Goal: Check status: Check status

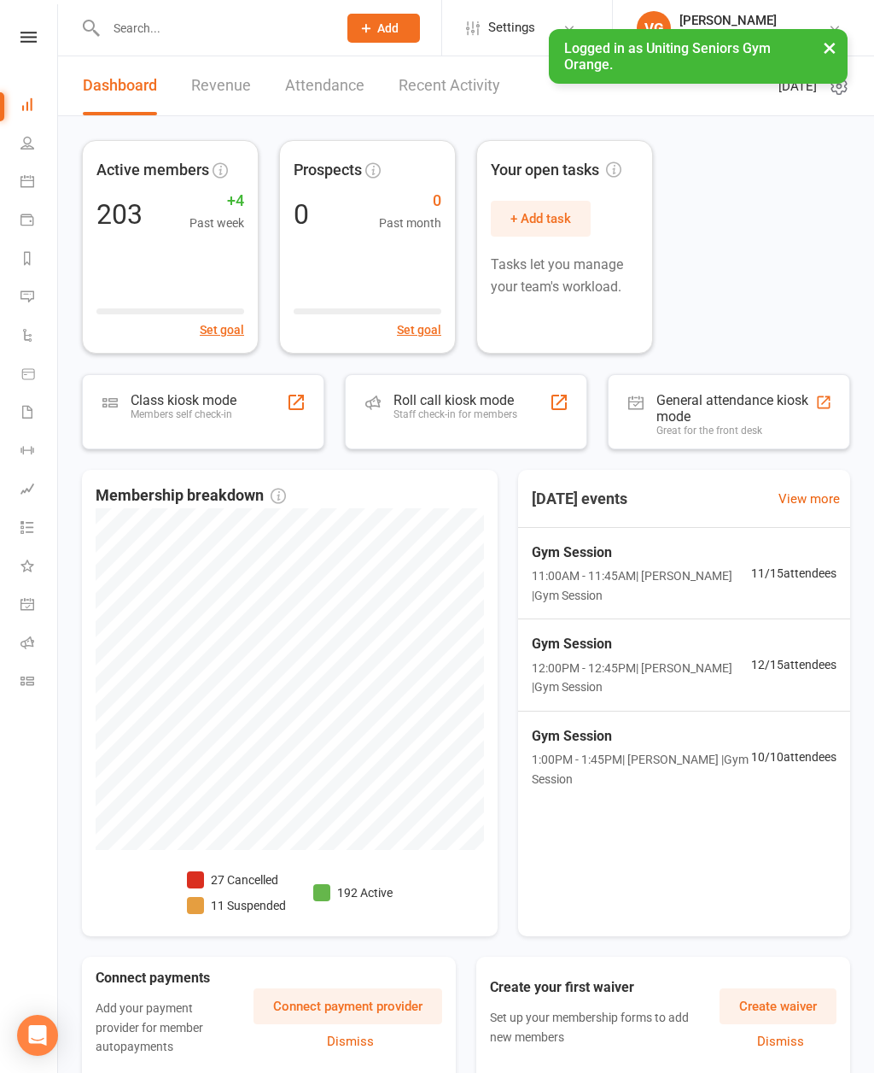
click at [40, 187] on link "Calendar" at bounding box center [39, 183] width 38 height 38
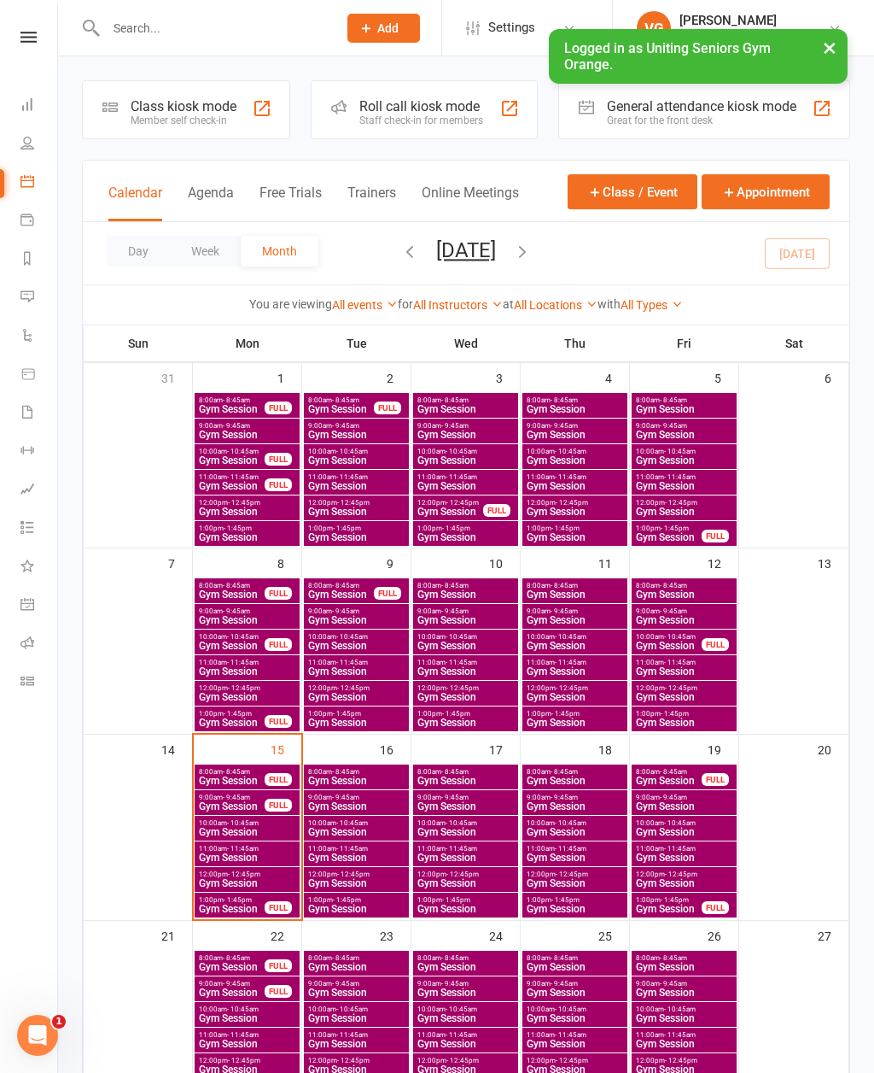
click at [269, 745] on div "15" at bounding box center [248, 826] width 108 height 184
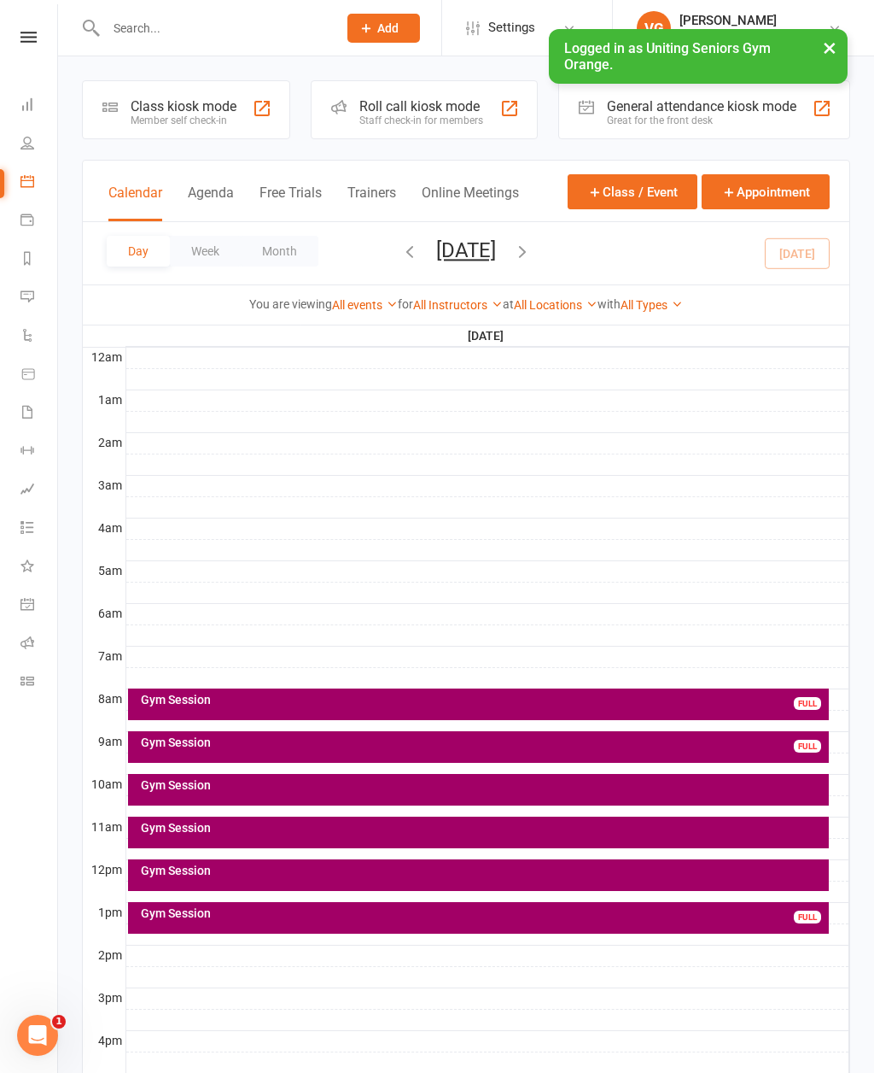
click at [249, 841] on div "Gym Session" at bounding box center [479, 832] width 702 height 32
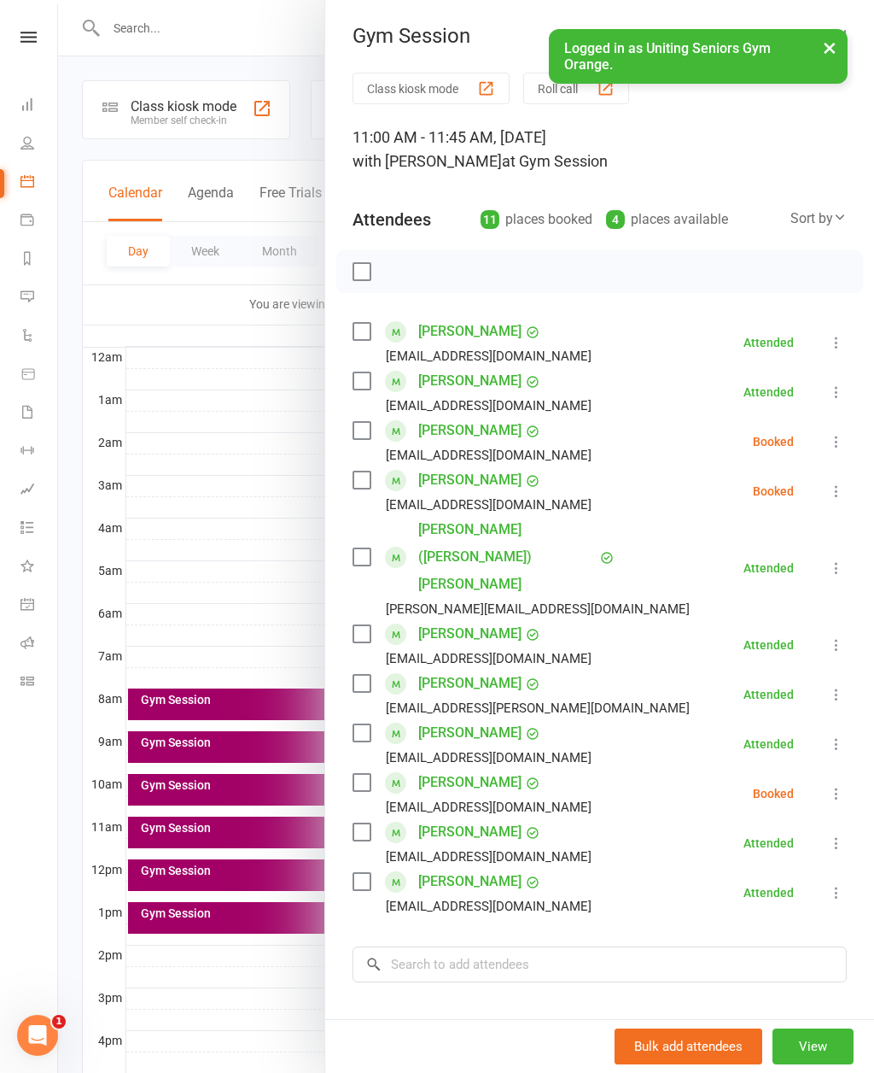
click at [201, 869] on div at bounding box center [466, 536] width 816 height 1073
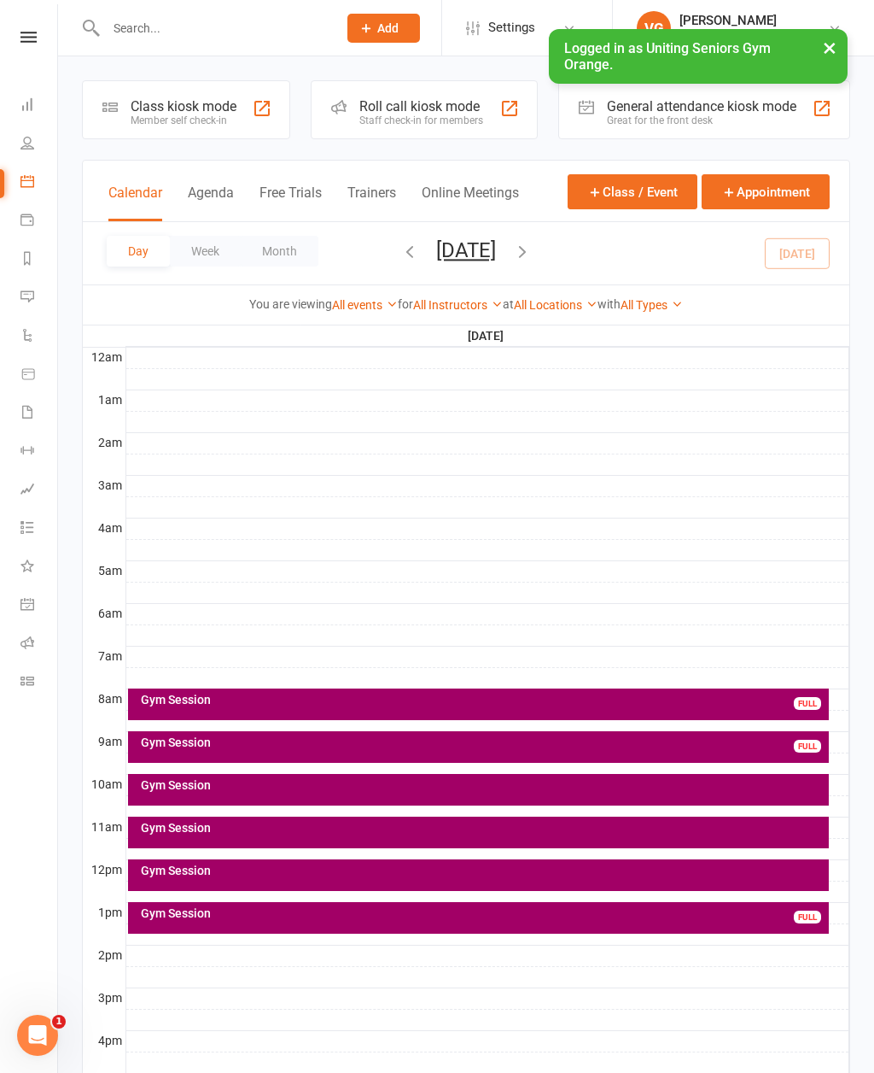
click at [202, 876] on div "Gym Session" at bounding box center [483, 870] width 687 height 12
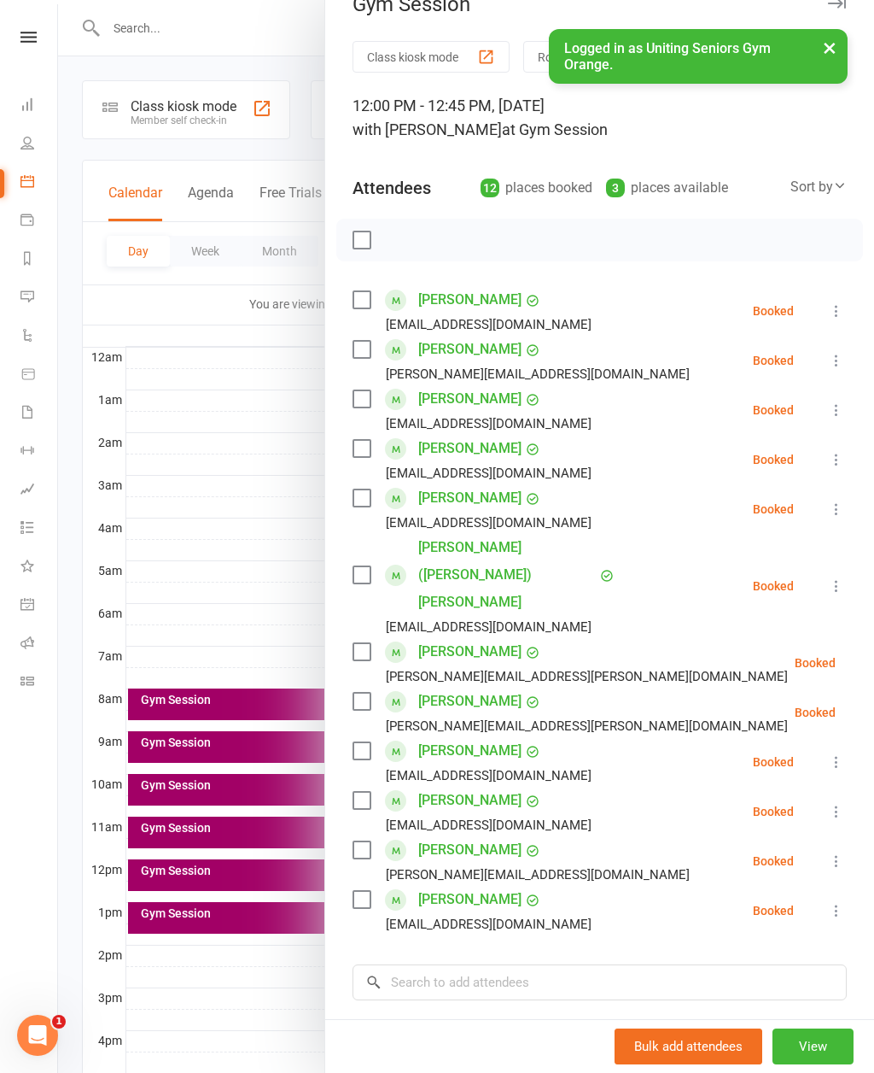
scroll to position [32, 0]
click at [158, 925] on div at bounding box center [466, 536] width 816 height 1073
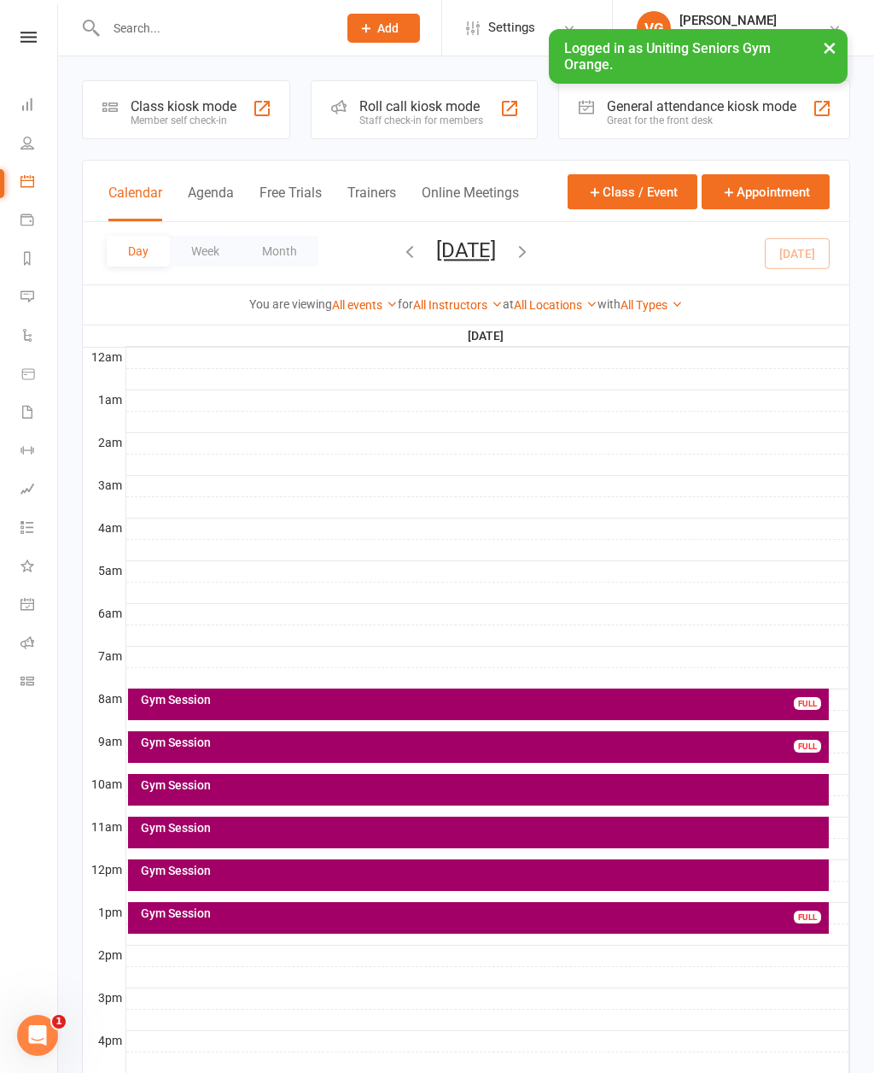
click at [169, 917] on div "Gym Session" at bounding box center [483, 913] width 687 height 12
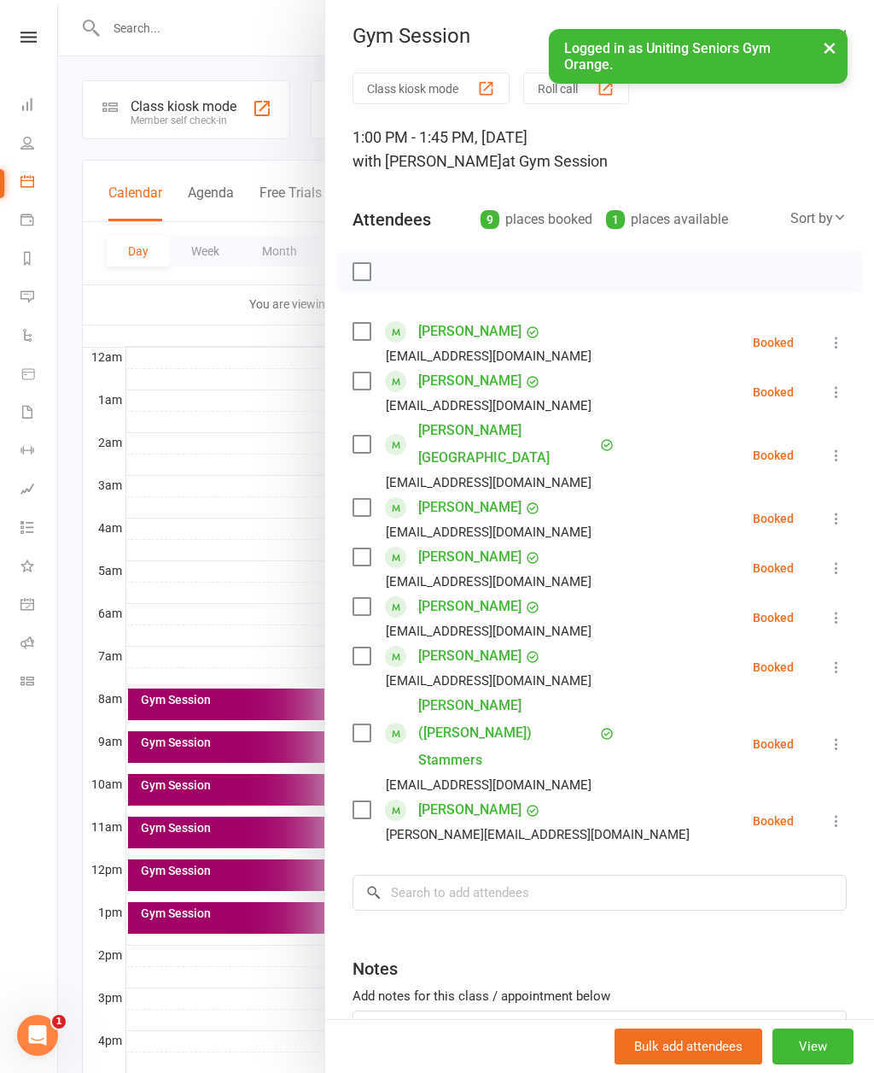
click at [212, 945] on div at bounding box center [466, 536] width 816 height 1073
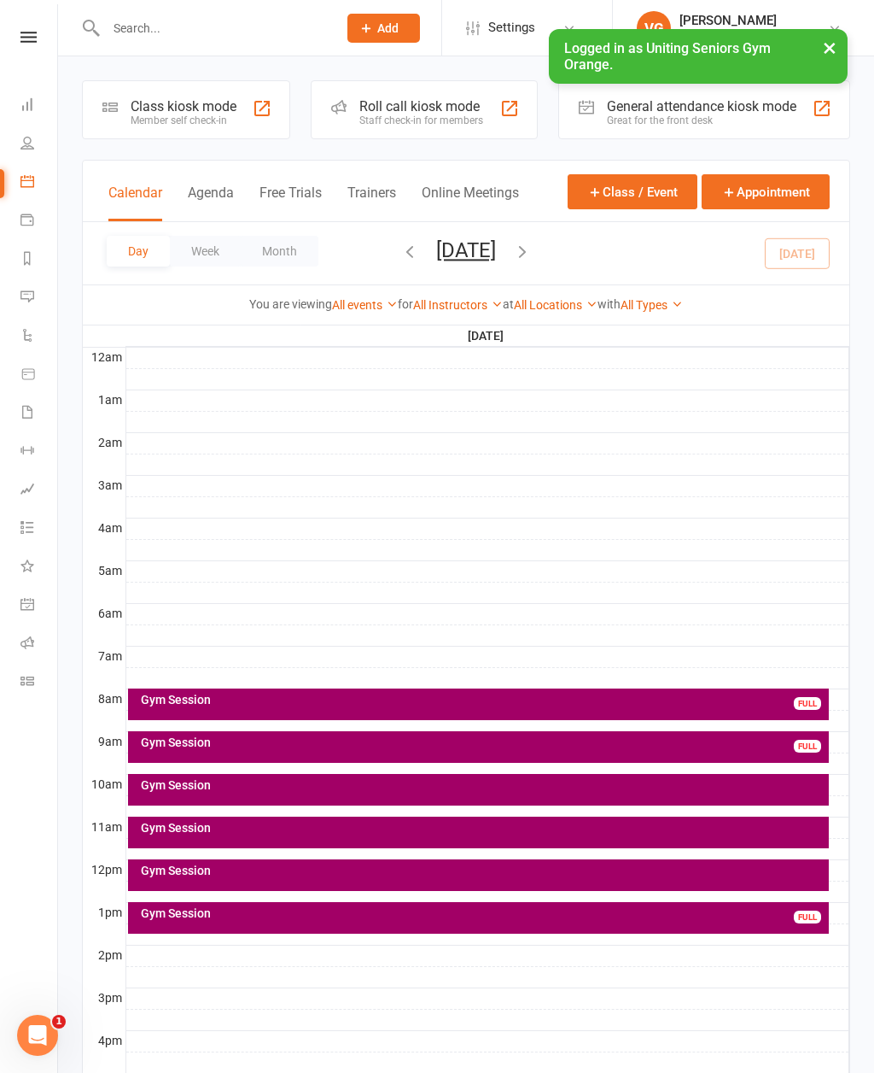
click at [532, 246] on icon "button" at bounding box center [522, 251] width 19 height 19
click at [486, 708] on div "Gym Session" at bounding box center [479, 704] width 702 height 32
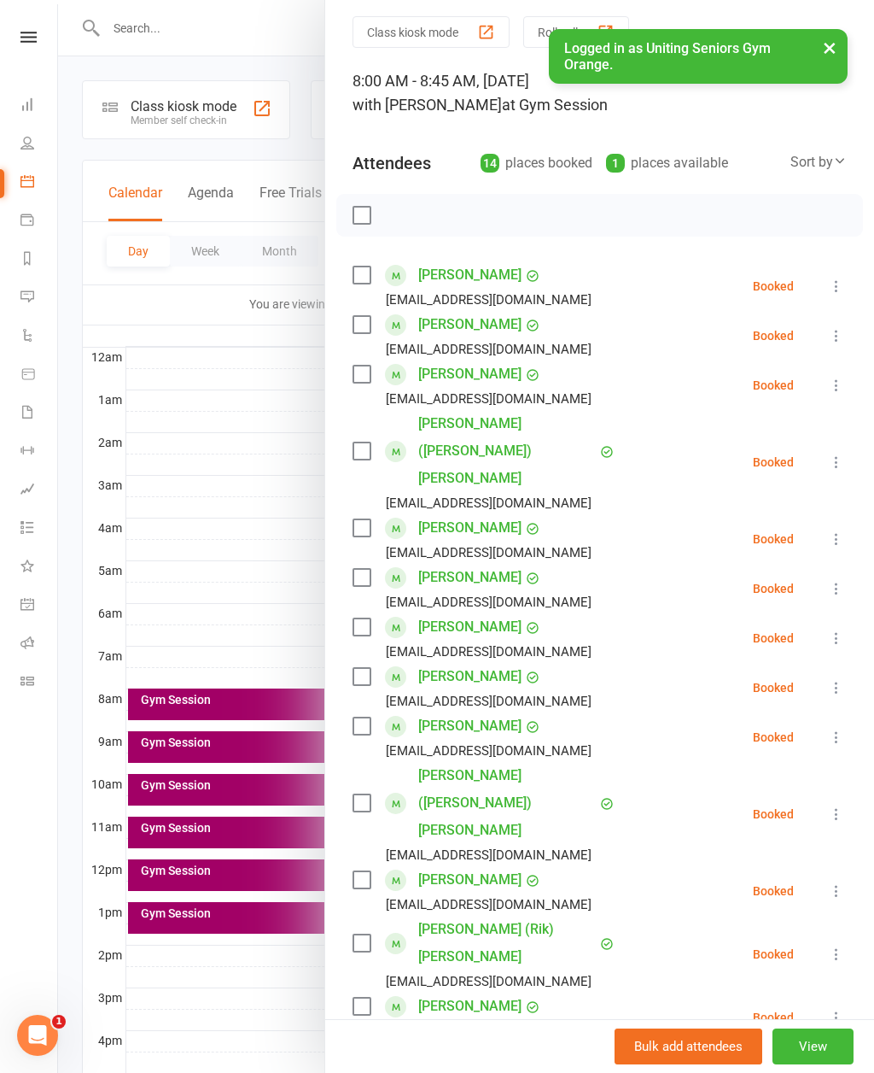
scroll to position [108, 0]
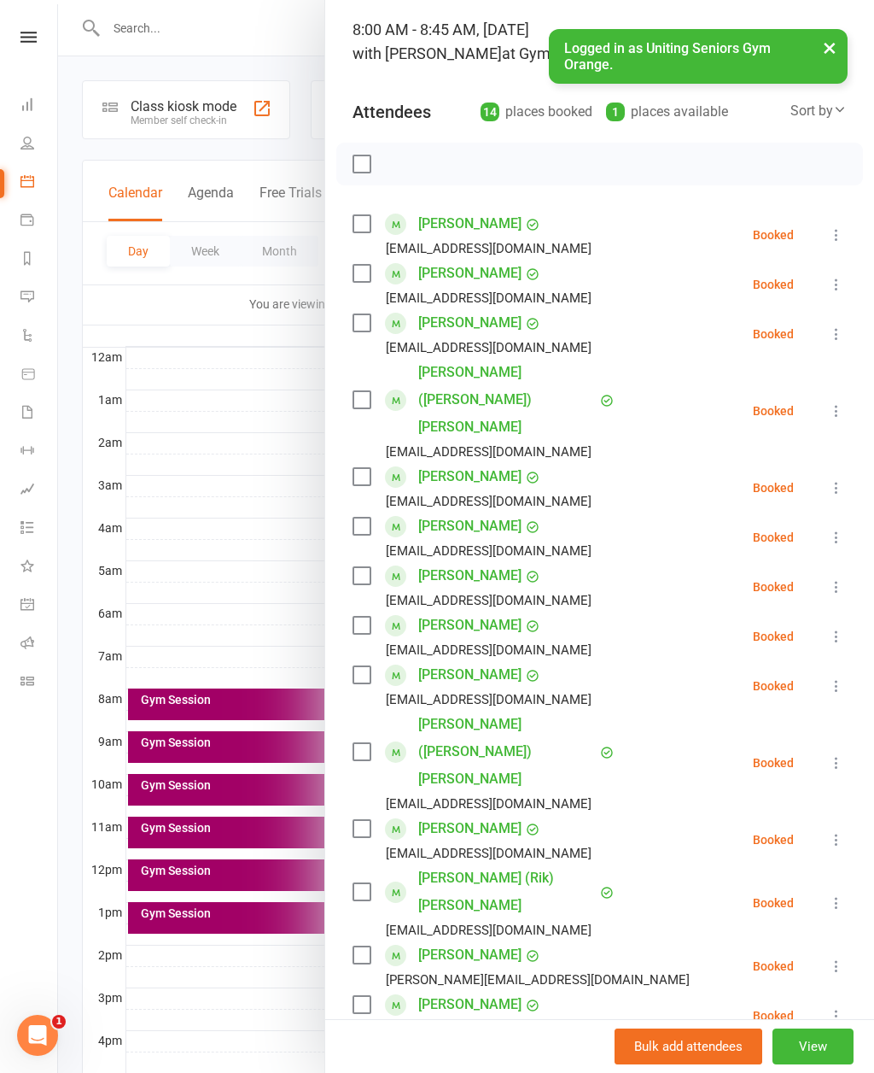
click at [156, 745] on div at bounding box center [466, 536] width 816 height 1073
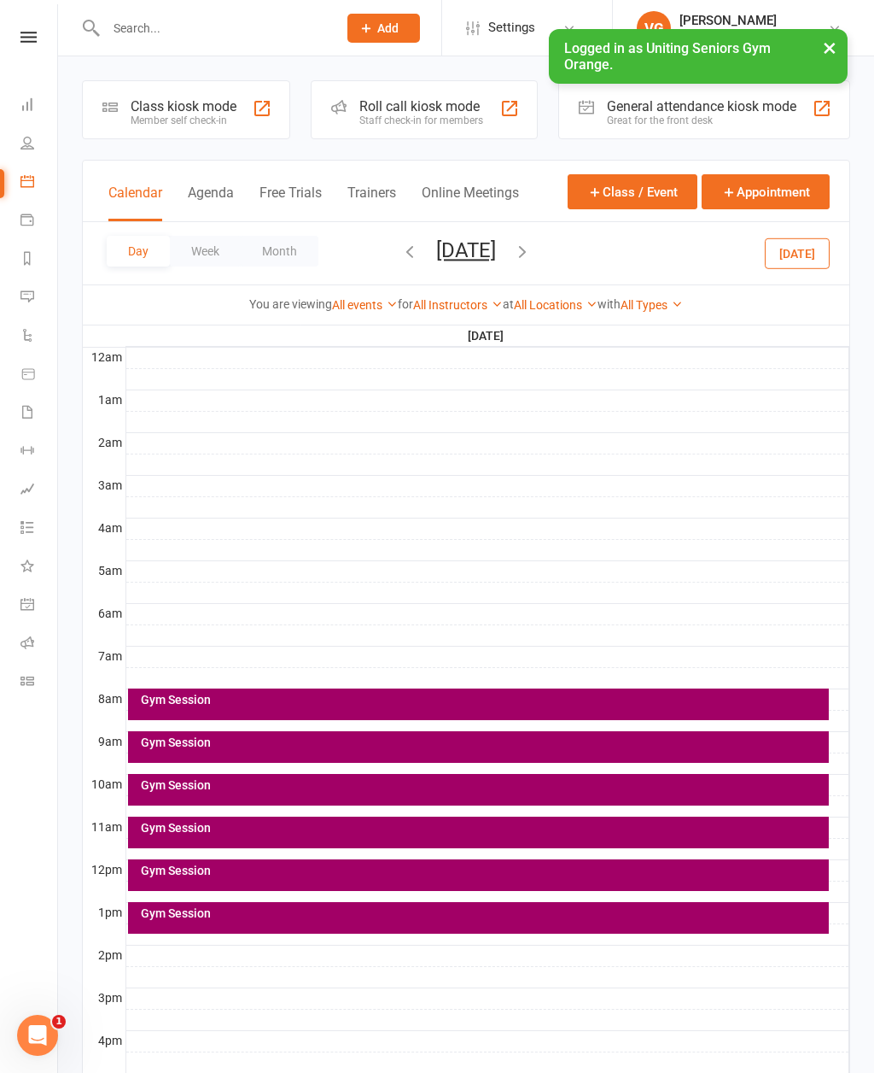
click at [166, 742] on div "Gym Session" at bounding box center [483, 742] width 687 height 12
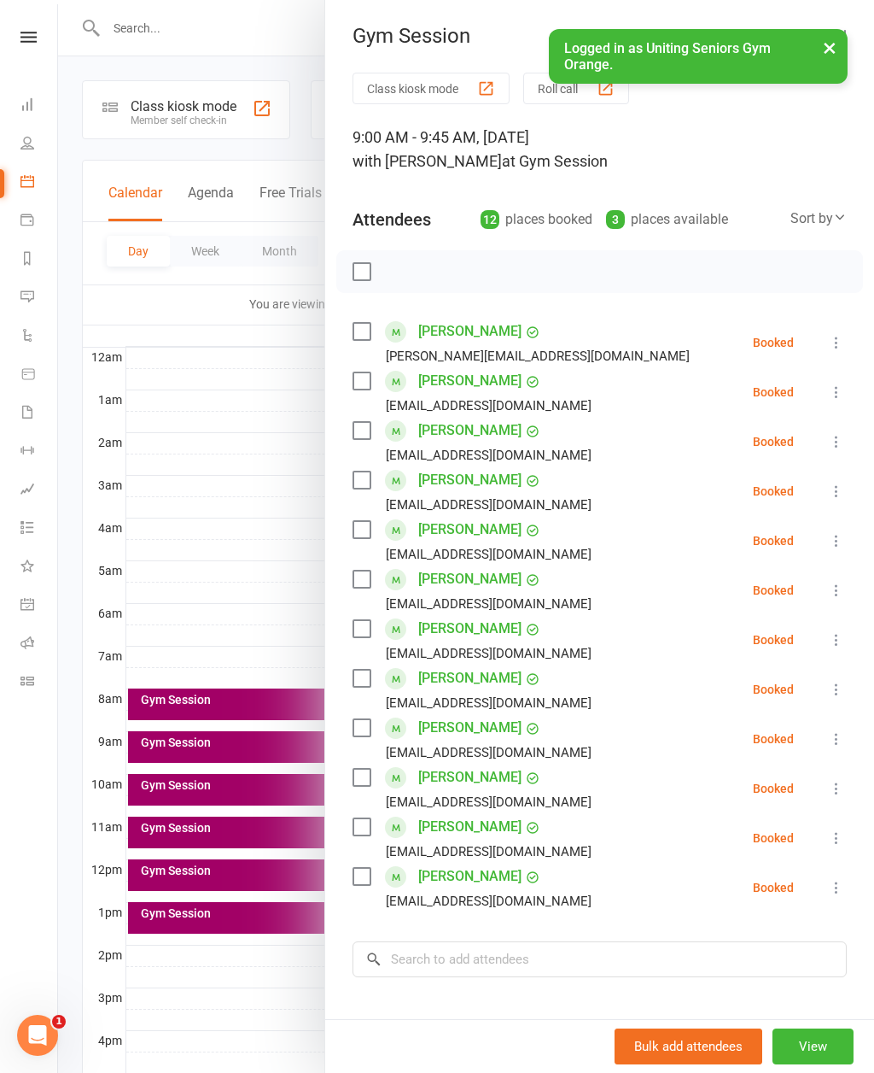
click at [260, 588] on div at bounding box center [466, 536] width 816 height 1073
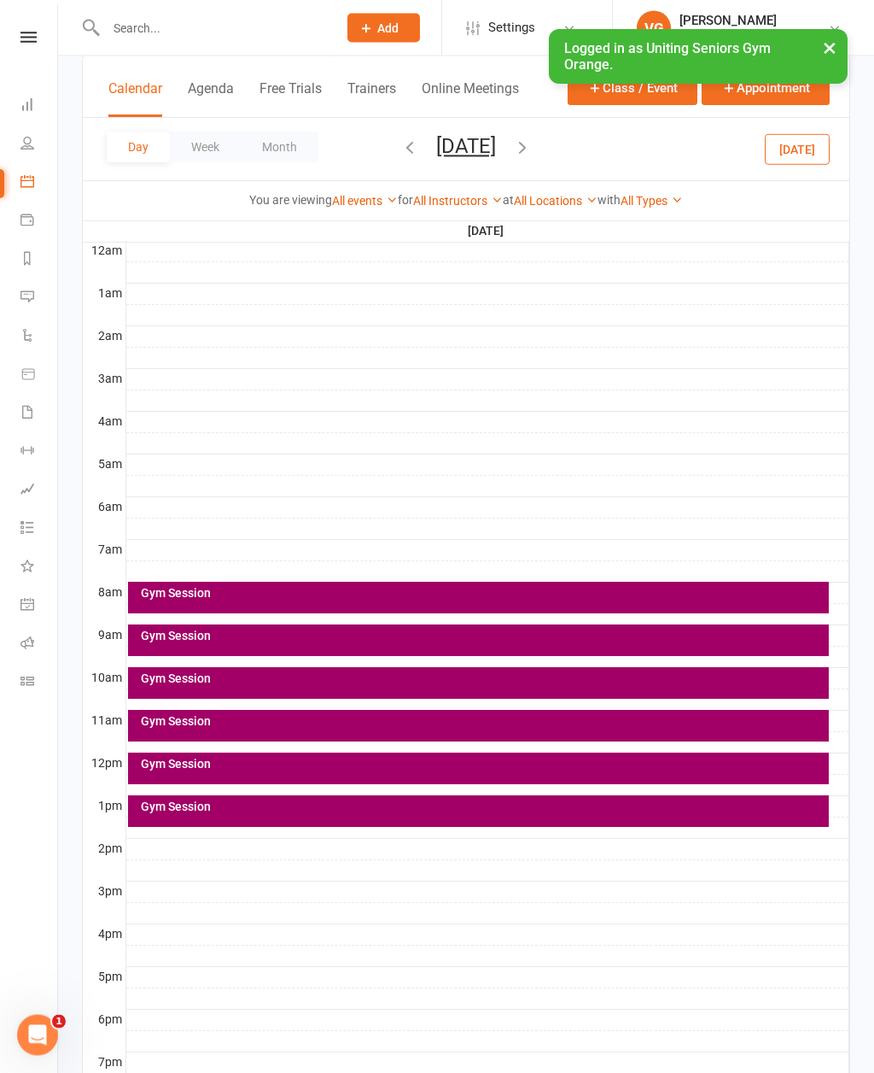
scroll to position [307, 0]
